Goal: Task Accomplishment & Management: Manage account settings

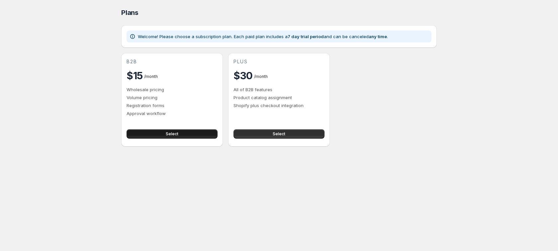
click at [176, 134] on span "Select" at bounding box center [172, 133] width 13 height 5
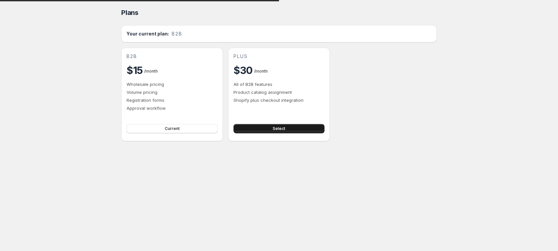
click at [287, 128] on button "Select" at bounding box center [278, 128] width 91 height 9
click at [290, 128] on button "Select" at bounding box center [278, 128] width 91 height 9
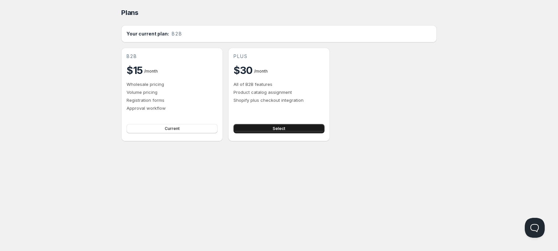
click at [290, 128] on button "Select" at bounding box center [278, 128] width 91 height 9
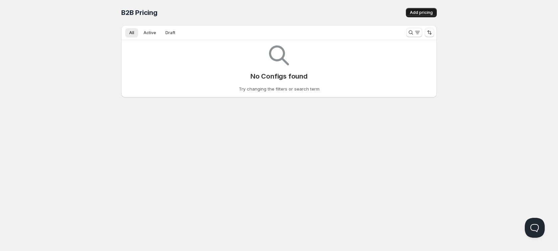
click at [422, 10] on span "Add pricing" at bounding box center [421, 12] width 23 height 5
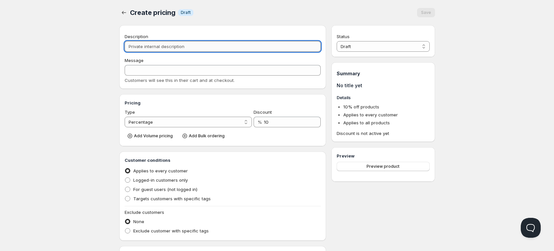
click at [173, 46] on input "Description" at bounding box center [223, 46] width 196 height 11
type input "t"
type input "T"
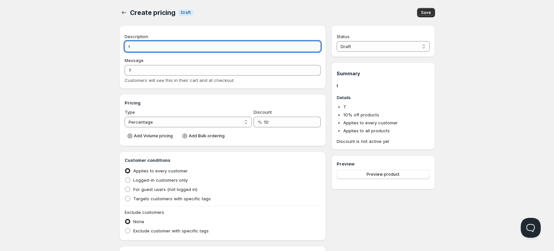
type input "te"
type input "TE"
type input "tes"
type input "TES"
type input "test"
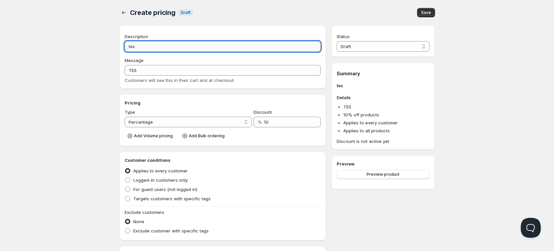
type input "TEST"
type input "teste"
type input "TESTE"
type input "teste"
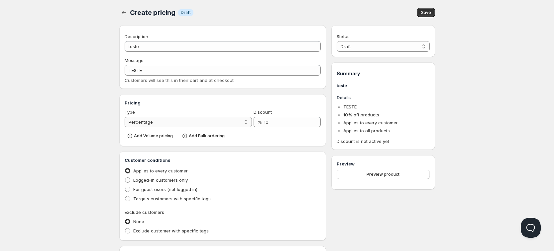
click at [179, 119] on select "Percentage Absolute" at bounding box center [189, 122] width 128 height 11
click at [181, 118] on select "Percentage Absolute" at bounding box center [189, 122] width 128 height 11
drag, startPoint x: 178, startPoint y: 119, endPoint x: 177, endPoint y: 127, distance: 7.4
click at [178, 119] on select "Percentage Absolute" at bounding box center [189, 122] width 128 height 11
click at [125, 117] on select "Percentage Absolute" at bounding box center [189, 122] width 128 height 11
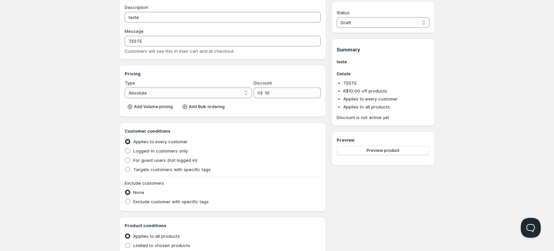
scroll to position [42, 0]
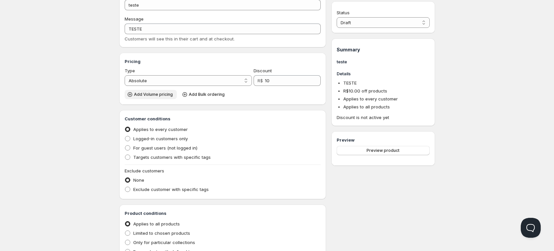
click at [166, 96] on span "Add Volume pricing" at bounding box center [153, 94] width 39 height 5
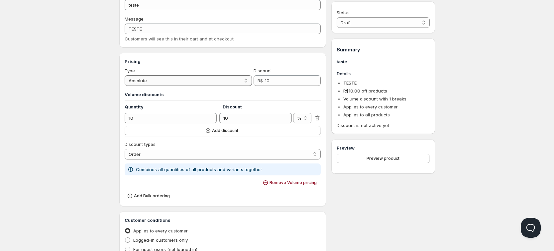
click at [210, 79] on select "Percentage Absolute" at bounding box center [189, 80] width 128 height 11
click at [125, 75] on select "Percentage Absolute" at bounding box center [189, 80] width 128 height 11
drag, startPoint x: 193, startPoint y: 78, endPoint x: 188, endPoint y: 83, distance: 7.8
click at [193, 78] on select "Percentage Absolute" at bounding box center [189, 80] width 128 height 11
click at [125, 75] on select "Percentage Absolute" at bounding box center [189, 80] width 128 height 11
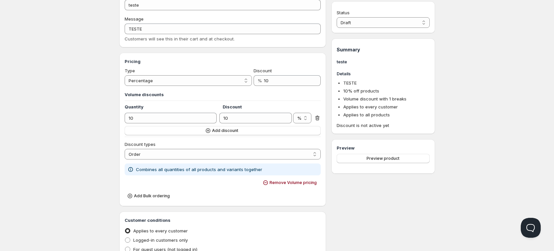
click at [188, 70] on div "Type" at bounding box center [189, 70] width 128 height 7
drag, startPoint x: 183, startPoint y: 82, endPoint x: 181, endPoint y: 85, distance: 3.9
click at [183, 81] on select "Percentage Absolute" at bounding box center [189, 80] width 128 height 11
select select "2"
click at [125, 75] on select "Percentage Absolute" at bounding box center [189, 80] width 128 height 11
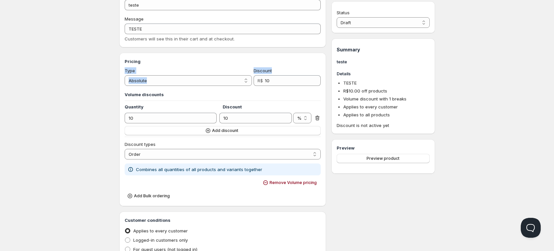
drag, startPoint x: 123, startPoint y: 69, endPoint x: 276, endPoint y: 74, distance: 153.5
click at [281, 74] on div "Pricing Type Percentage Absolute Absolute Discount R$ 10 Volume discounts Quant…" at bounding box center [222, 130] width 207 height 154
drag, startPoint x: 473, startPoint y: 47, endPoint x: 455, endPoint y: 61, distance: 23.0
click at [474, 46] on div "Home Pricing Price lists Checkout Forms Submissions Settings Features Plans Cre…" at bounding box center [277, 212] width 554 height 508
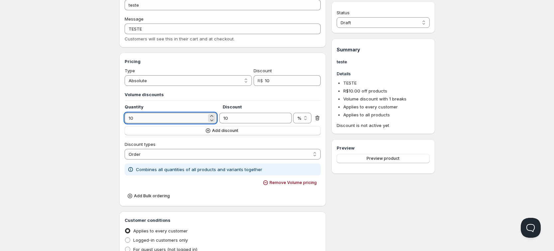
click at [177, 121] on input "10" at bounding box center [166, 118] width 82 height 11
click at [177, 120] on input "10" at bounding box center [166, 118] width 82 height 11
type input "0"
click at [278, 81] on input "10" at bounding box center [288, 80] width 46 height 11
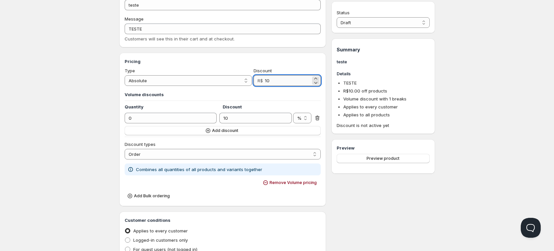
click at [278, 80] on input "10" at bounding box center [288, 80] width 46 height 11
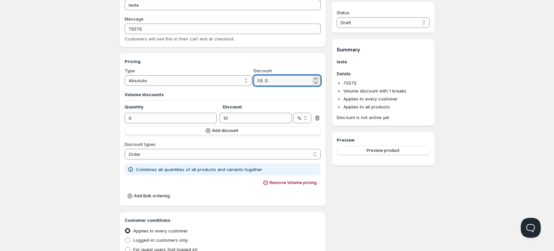
type input "0"
click at [484, 39] on div "Home Pricing Price lists Checkout Forms Submissions Settings Features Plans Cre…" at bounding box center [277, 212] width 554 height 508
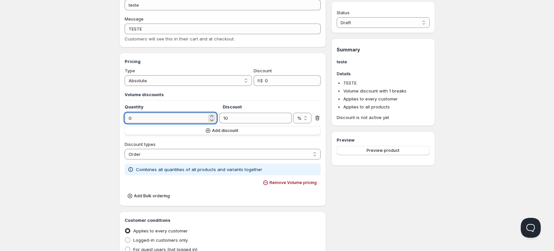
click at [165, 120] on input "0" at bounding box center [166, 118] width 82 height 11
click at [165, 119] on input "0" at bounding box center [166, 118] width 82 height 11
type input "50"
click at [247, 115] on input "10" at bounding box center [250, 118] width 62 height 11
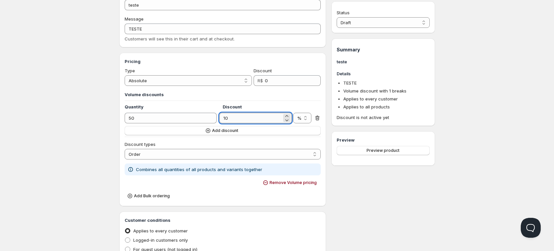
click at [247, 115] on input "10" at bounding box center [250, 118] width 62 height 11
type input "0"
click at [468, 52] on div "Home Pricing Price lists Checkout Forms Submissions Settings Features Plans Cre…" at bounding box center [277, 212] width 554 height 508
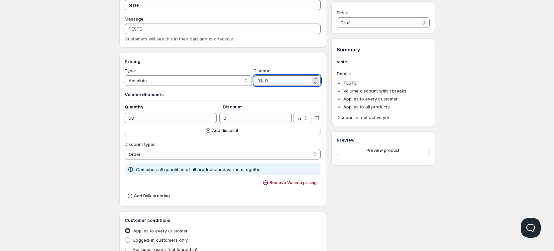
click at [272, 81] on input "0" at bounding box center [288, 80] width 46 height 11
click at [170, 151] on select "Order Product Variant Item" at bounding box center [223, 154] width 196 height 11
click at [125, 149] on select "Order Product Variant Item" at bounding box center [223, 154] width 196 height 11
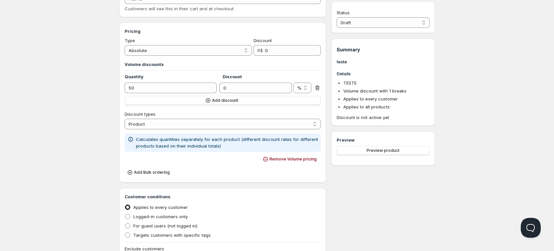
scroll to position [83, 0]
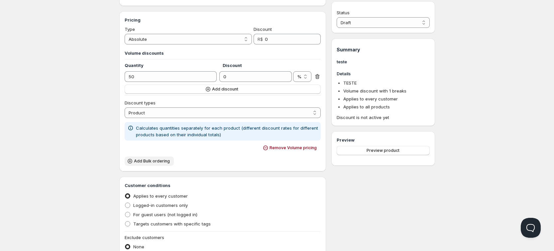
click at [147, 162] on span "Add Bulk ordering" at bounding box center [152, 161] width 36 height 5
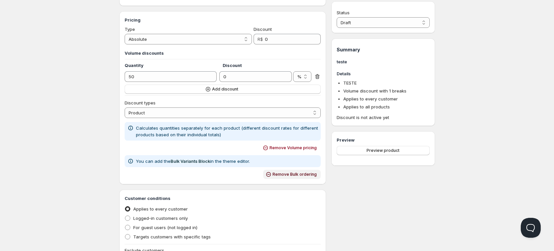
click at [304, 173] on span "Remove Bulk ordering" at bounding box center [294, 174] width 44 height 5
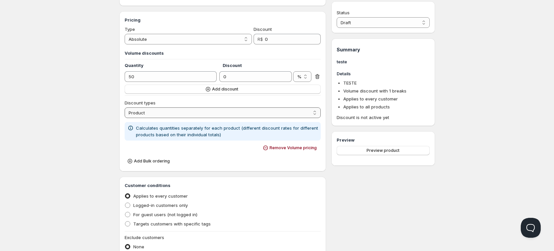
click at [194, 117] on select "Order Product Variant Item" at bounding box center [223, 113] width 196 height 11
click at [125, 108] on select "Order Product Variant Item" at bounding box center [223, 113] width 196 height 11
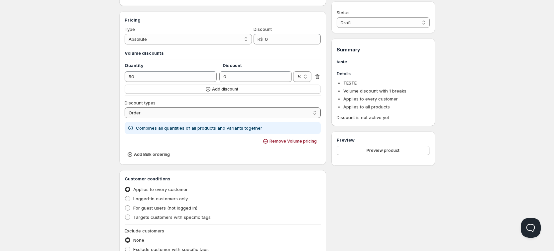
click at [189, 115] on select "Order Product Variant Item" at bounding box center [223, 113] width 196 height 11
select select "2"
click at [125, 108] on select "Order Product Variant Item" at bounding box center [223, 113] width 196 height 11
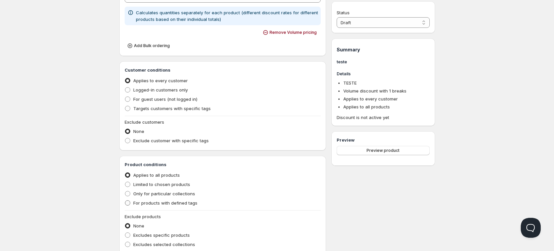
scroll to position [249, 0]
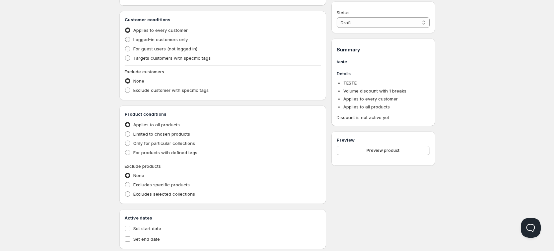
click at [176, 39] on span "Logged-in customers only" at bounding box center [160, 39] width 54 height 5
click at [168, 51] on label "For guest users (not logged in)" at bounding box center [161, 48] width 73 height 9
click at [125, 46] on input "For guest users (not logged in)" at bounding box center [125, 46] width 0 height 0
radio input "true"
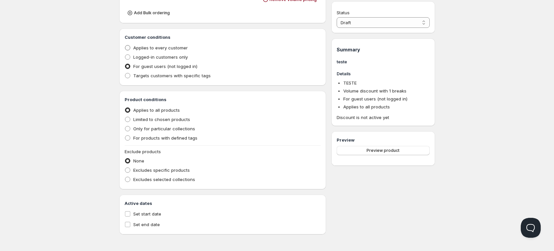
scroll to position [231, 0]
click at [145, 53] on ul "Applies to every customer Logged-in customers only For guest users (not logged …" at bounding box center [223, 61] width 196 height 37
click at [145, 54] on span "Logged-in customers only" at bounding box center [160, 57] width 54 height 7
click at [125, 54] on input "Logged-in customers only" at bounding box center [125, 54] width 0 height 0
radio input "true"
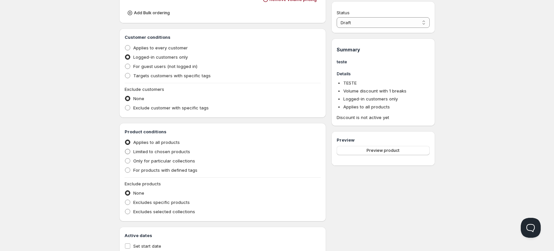
click at [153, 152] on span "Limited to chosen products" at bounding box center [161, 151] width 57 height 5
click at [125, 149] on input "Limited to chosen products" at bounding box center [125, 149] width 0 height 0
radio input "true"
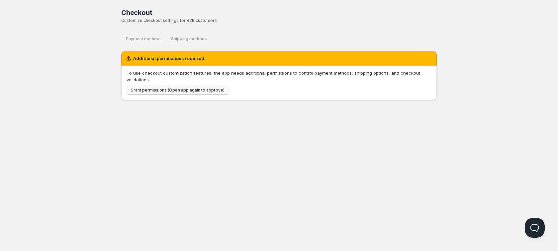
click at [193, 91] on span "Grant permissions (Open app again to approve)" at bounding box center [177, 90] width 94 height 5
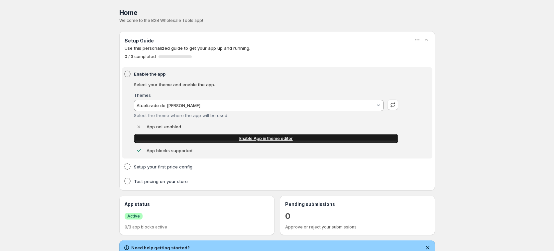
click at [233, 136] on link "Enable App in theme editor" at bounding box center [266, 138] width 264 height 9
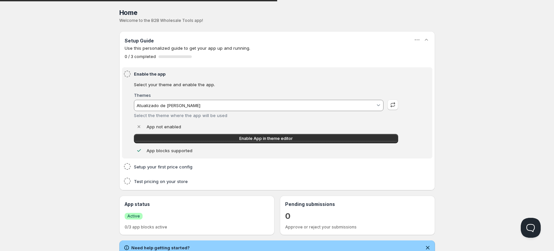
click at [190, 103] on input "Atualizado de [PERSON_NAME]" at bounding box center [254, 105] width 239 height 11
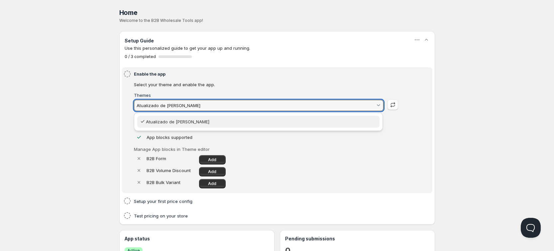
click at [0, 0] on slot "Atualizado de [PERSON_NAME]" at bounding box center [0, 0] width 0 height 0
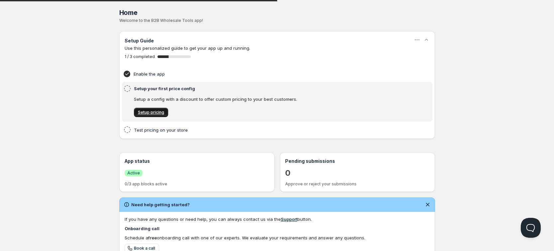
click at [158, 112] on span "Setup pricing" at bounding box center [151, 112] width 26 height 5
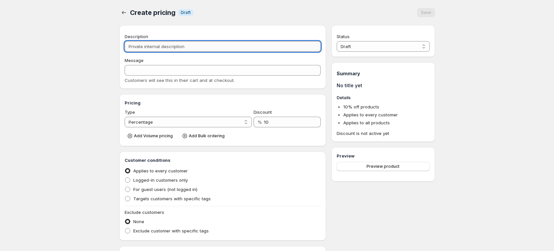
click at [180, 45] on input "Description" at bounding box center [223, 46] width 196 height 11
type input "t"
type input "T"
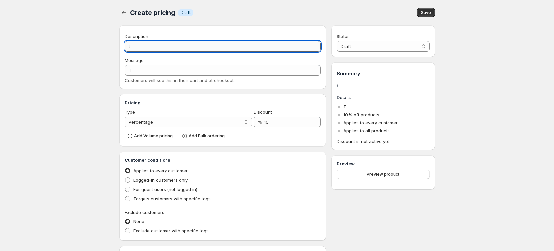
type input "te"
type input "TE"
type input "tes"
type input "TES"
type input "tess"
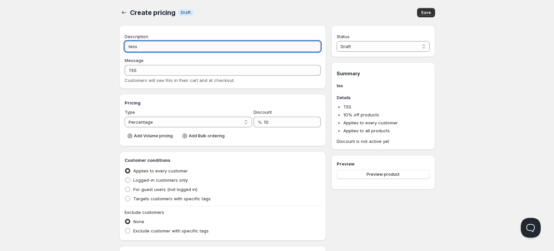
type input "TESS"
type input "tesst"
type input "TESST"
type input "tess"
type input "TESS"
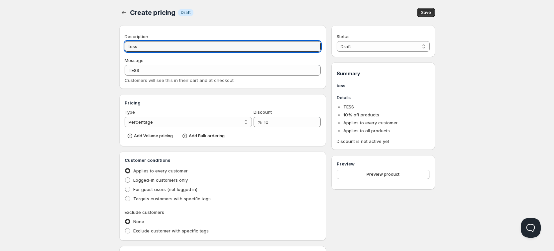
type input "tes"
type input "TES"
type input "te"
type input "TE"
type input "t"
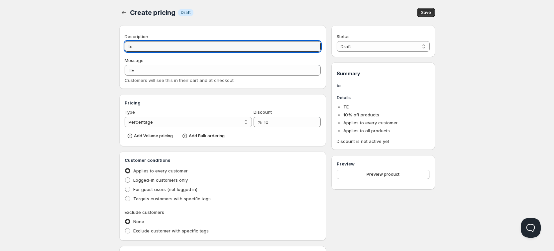
type input "T"
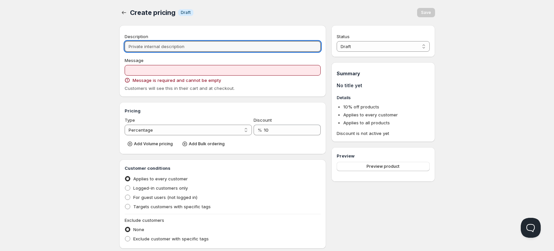
type input "t"
type input "T"
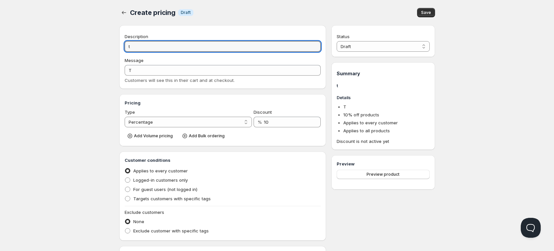
type input "te"
type input "TE"
type input "tes"
type input "TES"
type input "test"
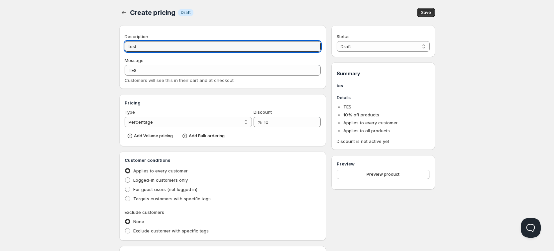
type input "TEST"
type input "teste"
type input "TESTE"
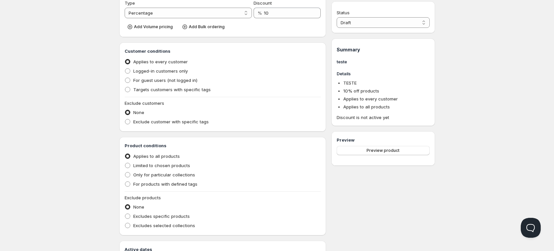
scroll to position [155, 0]
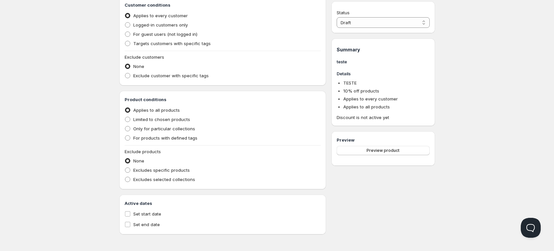
type input "teste"
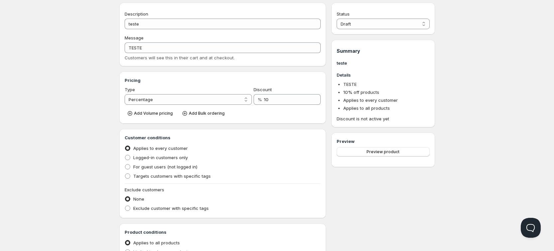
scroll to position [0, 0]
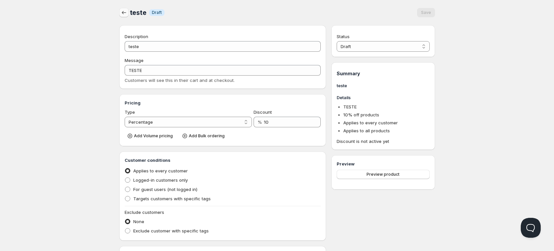
click at [124, 10] on icon "button" at bounding box center [124, 12] width 7 height 7
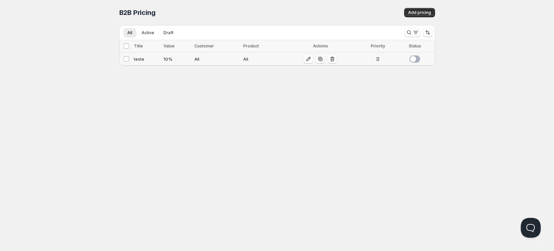
click at [415, 60] on span at bounding box center [414, 58] width 11 height 7
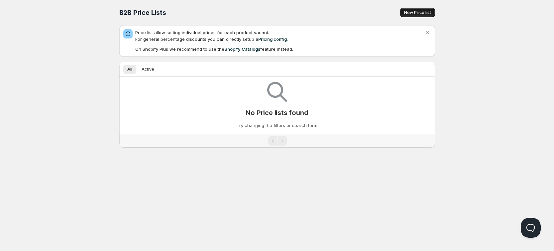
click at [419, 12] on span "New Price list" at bounding box center [417, 12] width 27 height 5
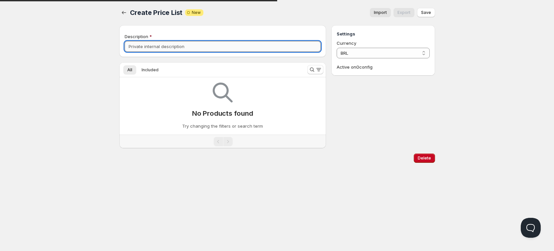
click at [214, 50] on input "Description" at bounding box center [223, 46] width 196 height 11
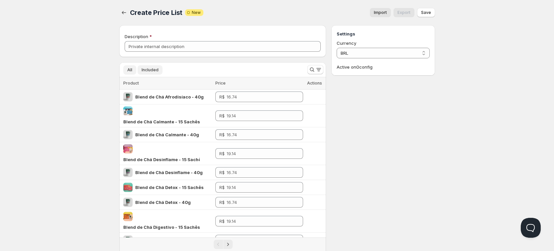
click at [149, 71] on span "Included" at bounding box center [149, 69] width 17 height 5
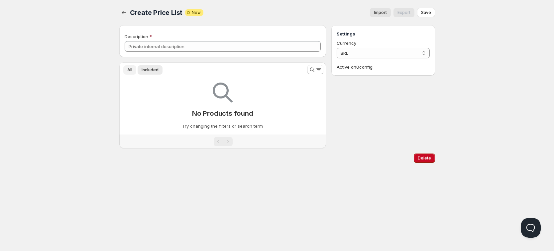
click at [128, 70] on span "All" at bounding box center [129, 69] width 5 height 5
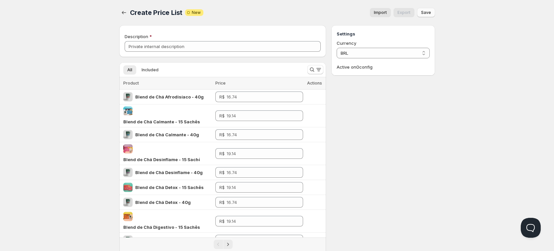
click at [431, 12] on button "Save" at bounding box center [426, 12] width 18 height 9
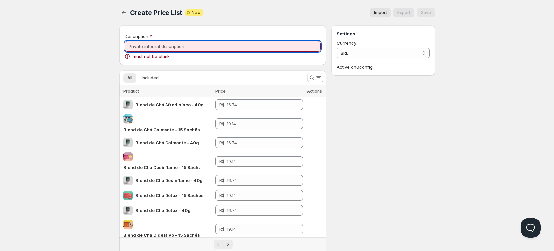
click at [249, 43] on input "Description" at bounding box center [223, 46] width 196 height 11
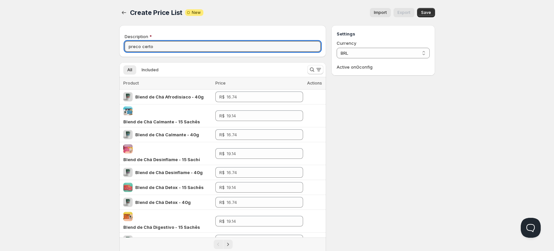
type input "preco certo"
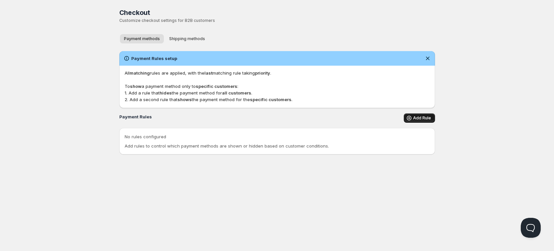
click at [414, 116] on span "Add Rule" at bounding box center [422, 118] width 18 height 5
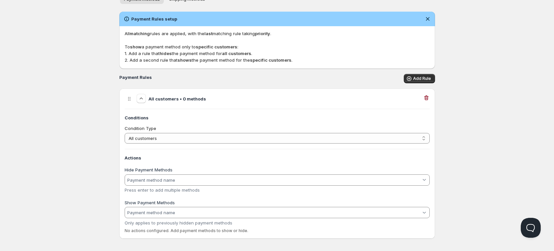
scroll to position [44, 0]
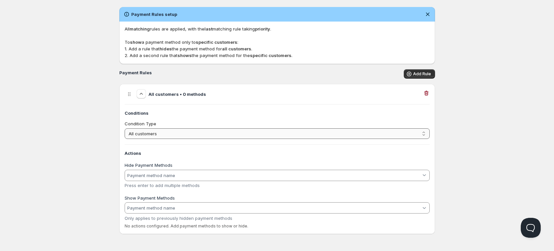
click at [194, 134] on select "All customers Customer has tags Cart total" at bounding box center [277, 134] width 305 height 11
click at [180, 164] on div "Hide Payment Methods Press enter to add multiple methods" at bounding box center [277, 175] width 305 height 25
click at [188, 132] on select "All customers Customer has tags Cart total" at bounding box center [277, 134] width 305 height 11
click at [125, 129] on select "All customers Customer has tags Cart total" at bounding box center [277, 134] width 305 height 11
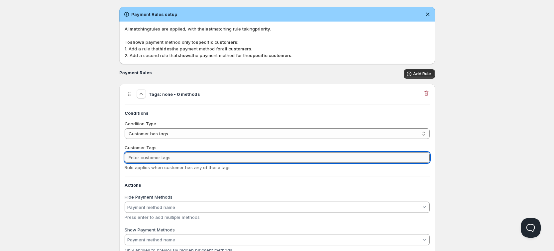
click at [177, 157] on input "Customer Tags" at bounding box center [277, 157] width 305 height 11
drag, startPoint x: 186, startPoint y: 132, endPoint x: 185, endPoint y: 135, distance: 3.5
click at [187, 132] on select "All customers Customer has tags Cart total" at bounding box center [277, 134] width 305 height 11
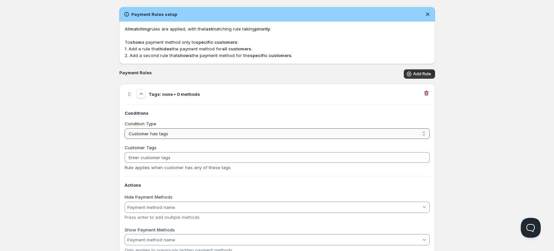
click at [125, 129] on select "All customers Customer has tags Cart total" at bounding box center [277, 134] width 305 height 11
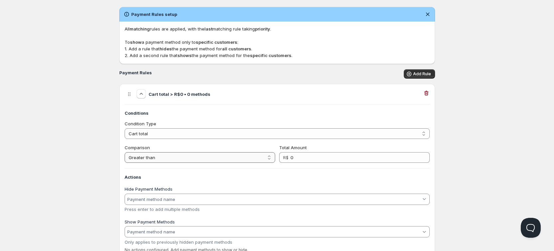
click at [184, 157] on select "Greater than Less than Greater than or equal Less than or equal Equal to" at bounding box center [200, 157] width 150 height 11
drag, startPoint x: 184, startPoint y: 157, endPoint x: 190, endPoint y: 144, distance: 14.1
click at [184, 157] on select "Greater than Less than Greater than or equal Less than or equal Equal to" at bounding box center [200, 157] width 150 height 11
drag, startPoint x: 193, startPoint y: 134, endPoint x: 191, endPoint y: 138, distance: 3.9
click at [193, 135] on select "All customers Customer has tags Cart total" at bounding box center [277, 134] width 305 height 11
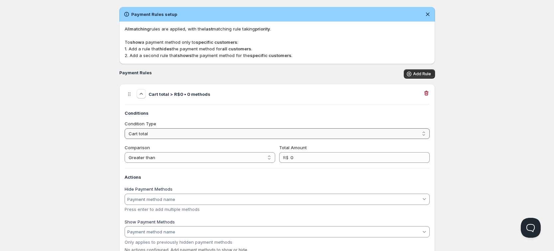
select select "1"
click at [125, 129] on select "All customers Customer has tags Cart total" at bounding box center [277, 134] width 305 height 11
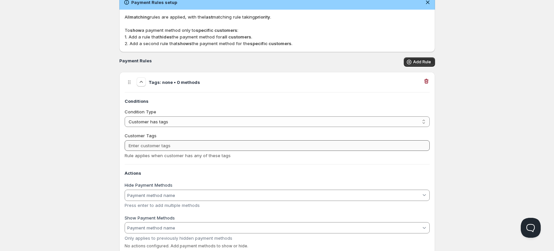
scroll to position [76, 0]
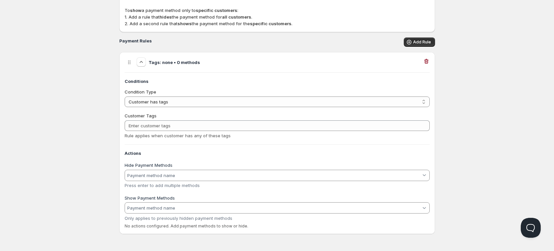
drag, startPoint x: 207, startPoint y: 167, endPoint x: 200, endPoint y: 175, distance: 10.1
click at [204, 171] on div "Hide Payment Methods Press enter to add multiple methods" at bounding box center [277, 175] width 305 height 25
click at [199, 176] on input "Hide Payment Methods" at bounding box center [273, 175] width 295 height 11
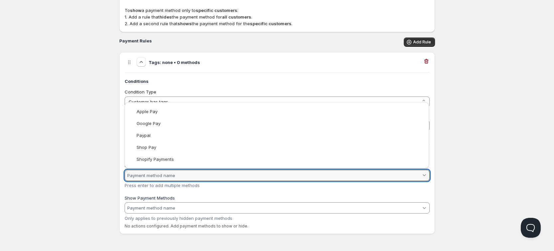
click at [462, 116] on html "Home Pricing Price lists Checkout Forms Submissions Settings Features Plans Che…" at bounding box center [277, 87] width 554 height 327
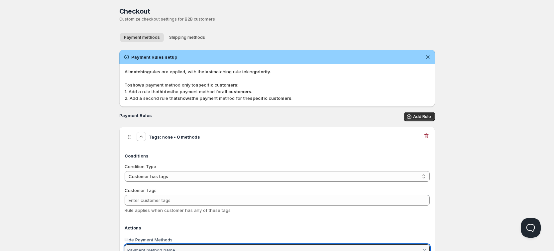
scroll to position [0, 0]
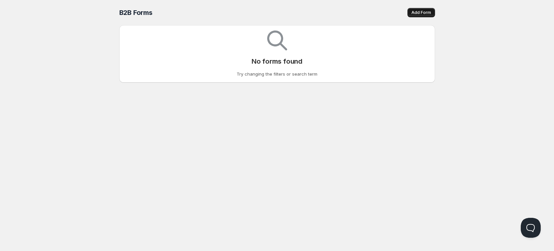
click at [421, 9] on button "Add Form" at bounding box center [421, 12] width 28 height 9
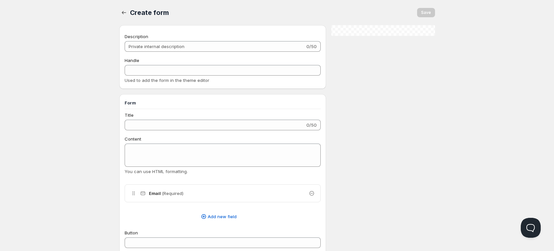
checkbox input "true"
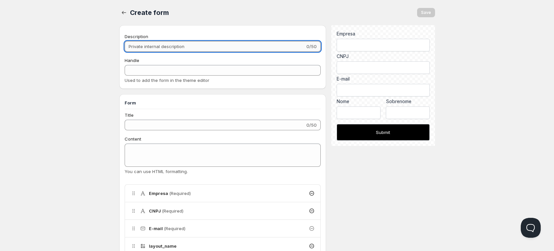
click at [227, 48] on input "Description" at bounding box center [215, 46] width 181 height 11
type input "f"
type input "fo"
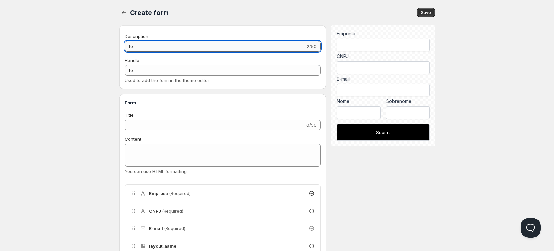
type input "for"
type input "form"
type input "formu"
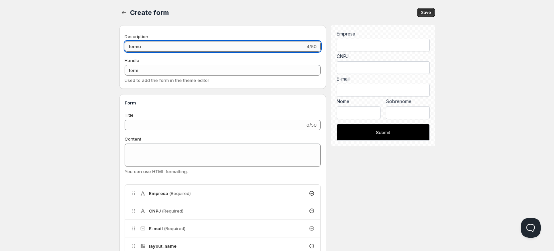
type input "formu"
type input "formul"
type input "formula"
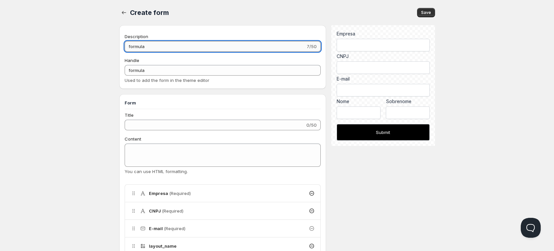
type input "formular"
type input "formulari"
type input "formulario"
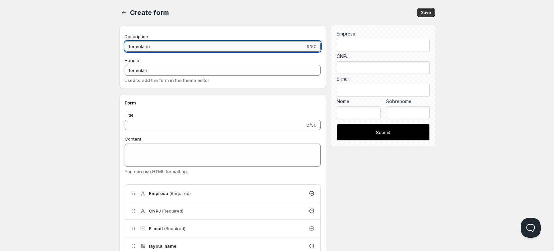
type input "formulario"
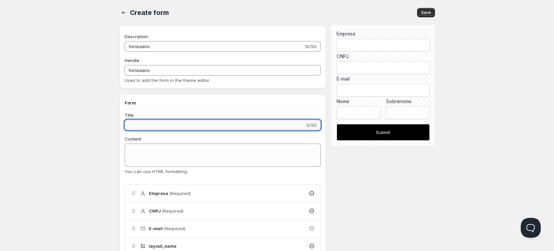
click at [186, 128] on input "Title" at bounding box center [215, 125] width 181 height 11
type input "y"
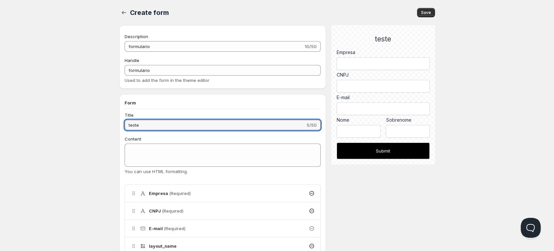
type input "teste"
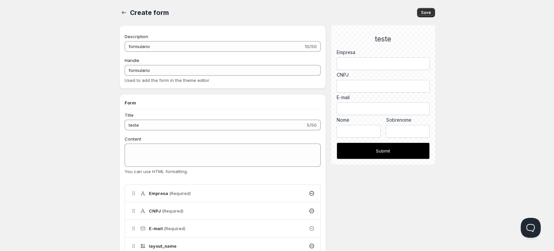
click at [183, 142] on div "Content" at bounding box center [223, 139] width 196 height 7
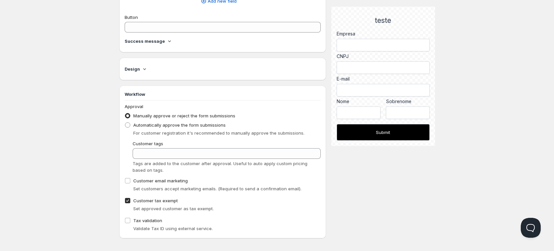
scroll to position [308, 0]
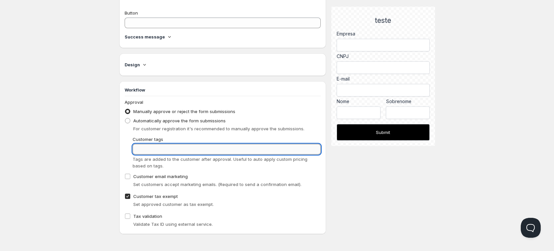
click at [215, 146] on input "Customer tags" at bounding box center [226, 149] width 188 height 11
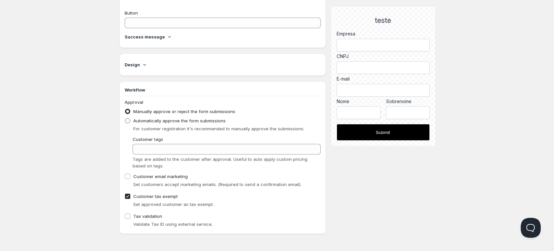
click at [184, 123] on span "Automatically approve the form submissions" at bounding box center [179, 120] width 92 height 5
click at [125, 119] on input "Automatically approve the form submissions" at bounding box center [125, 118] width 0 height 0
radio input "true"
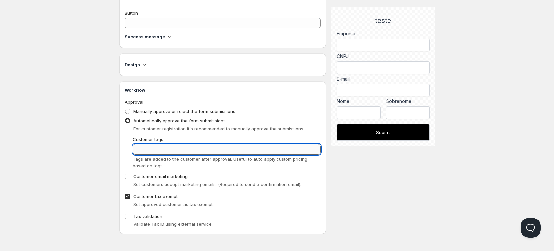
click at [167, 148] on input "Customer tags" at bounding box center [226, 149] width 188 height 11
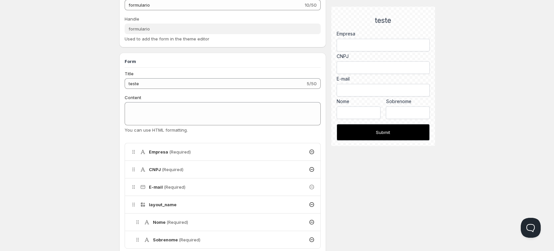
scroll to position [0, 0]
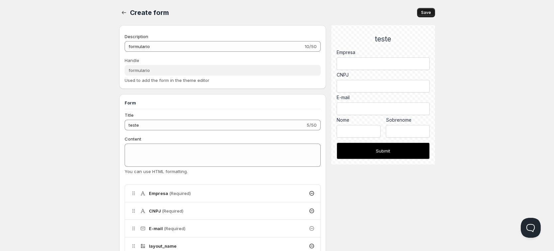
type input "b2b-revenda"
click at [431, 11] on button "Save" at bounding box center [426, 12] width 18 height 9
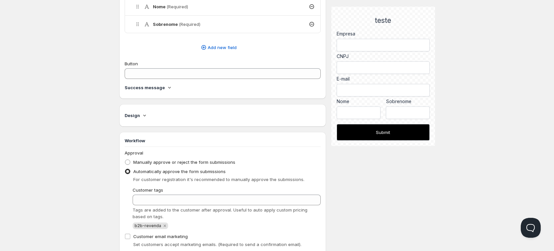
scroll to position [291, 0]
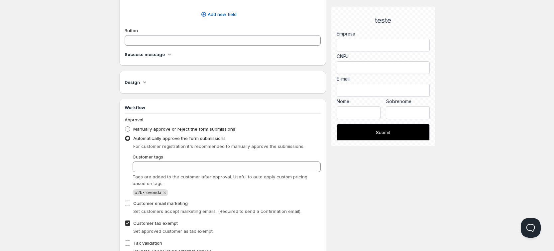
scroll to position [0, 0]
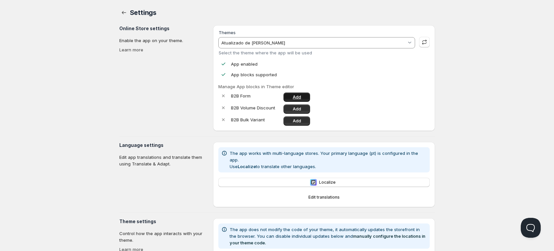
click at [302, 97] on link "Add" at bounding box center [296, 97] width 27 height 9
click at [297, 108] on span "Add" at bounding box center [297, 109] width 8 height 5
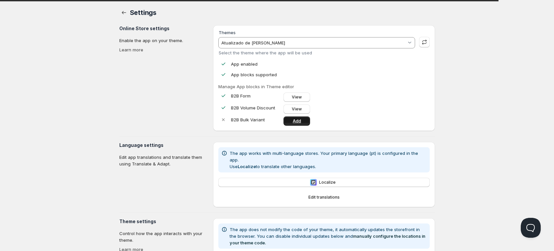
click at [289, 121] on link "Add" at bounding box center [296, 121] width 27 height 9
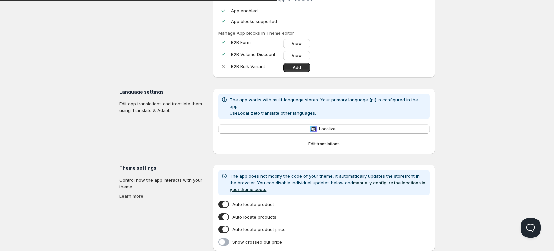
scroll to position [124, 0]
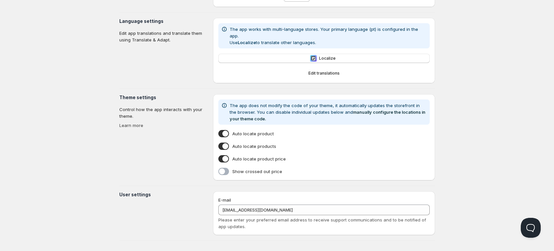
scroll to position [0, 0]
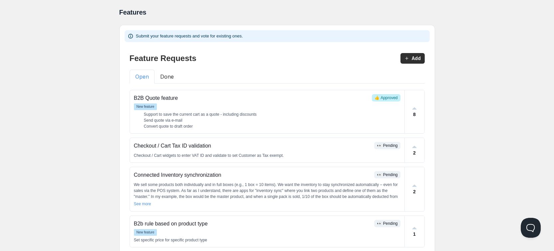
click at [413, 52] on div "Feature Requests Add Open Done B2B Quote feature 👍 Approved New feature Support…" at bounding box center [277, 255] width 305 height 416
click at [415, 57] on button "Add" at bounding box center [412, 58] width 24 height 11
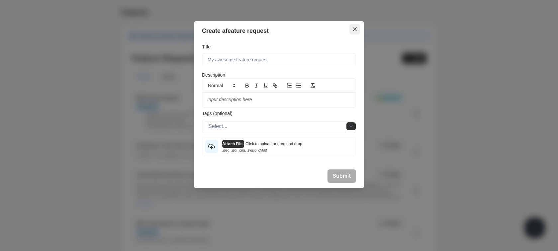
click at [355, 31] on button "Close" at bounding box center [354, 29] width 11 height 11
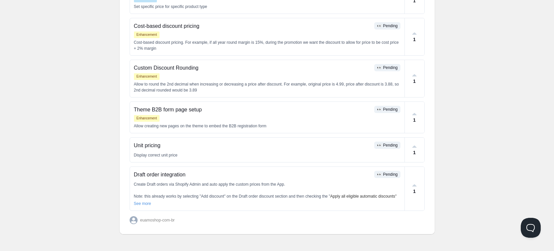
scroll to position [234, 0]
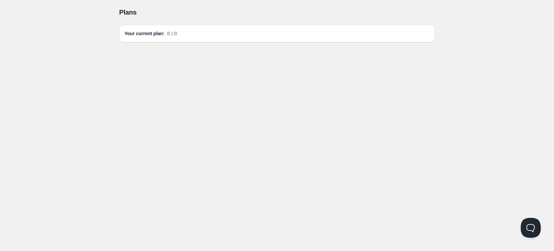
scroll to position [0, 0]
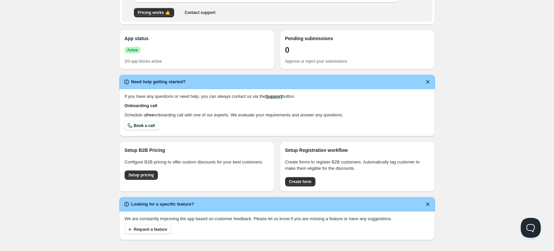
scroll to position [134, 0]
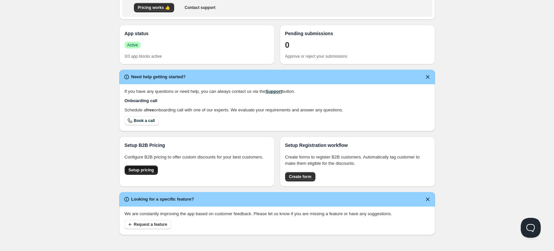
click at [143, 170] on span "Setup pricing" at bounding box center [142, 170] width 26 height 5
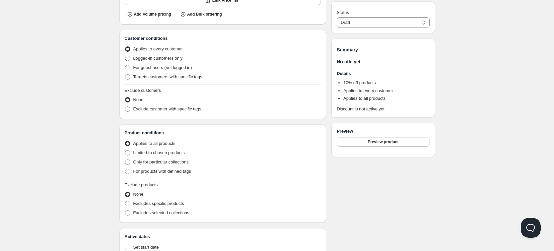
click at [172, 56] on span "Logged-in customers only" at bounding box center [157, 58] width 49 height 5
click at [125, 56] on input "Logged-in customers only" at bounding box center [125, 56] width 0 height 0
radio input "true"
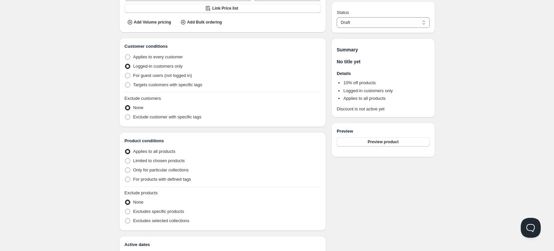
scroll to position [142, 0]
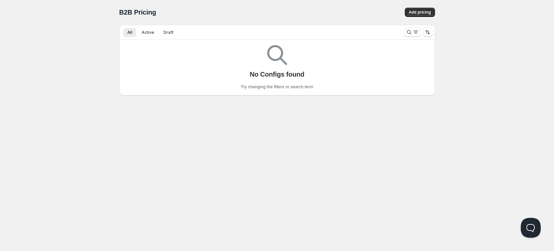
scroll to position [0, 0]
